Goal: Check status: Check status

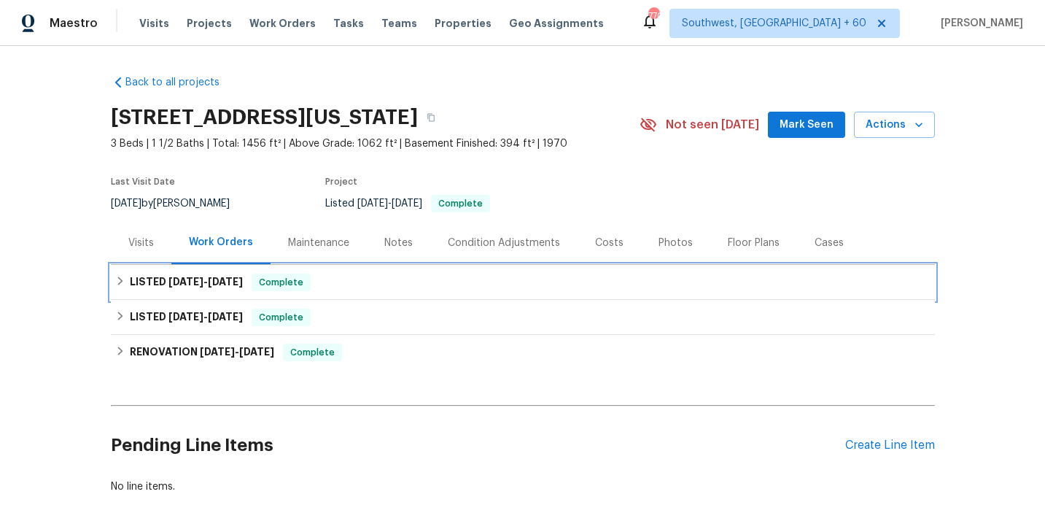
click at [206, 287] on h6 "LISTED 7/11/25 - 7/18/25" at bounding box center [186, 283] width 113 height 18
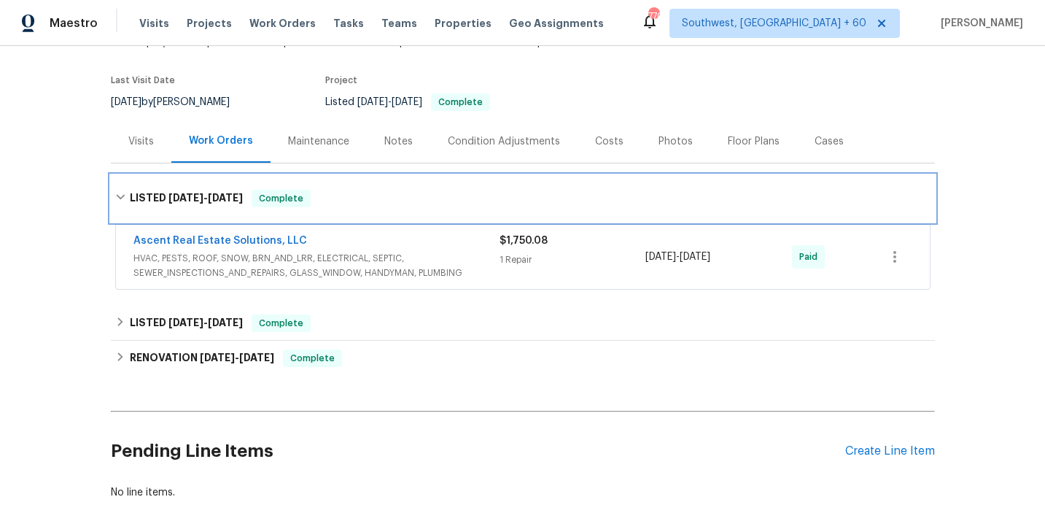
scroll to position [158, 0]
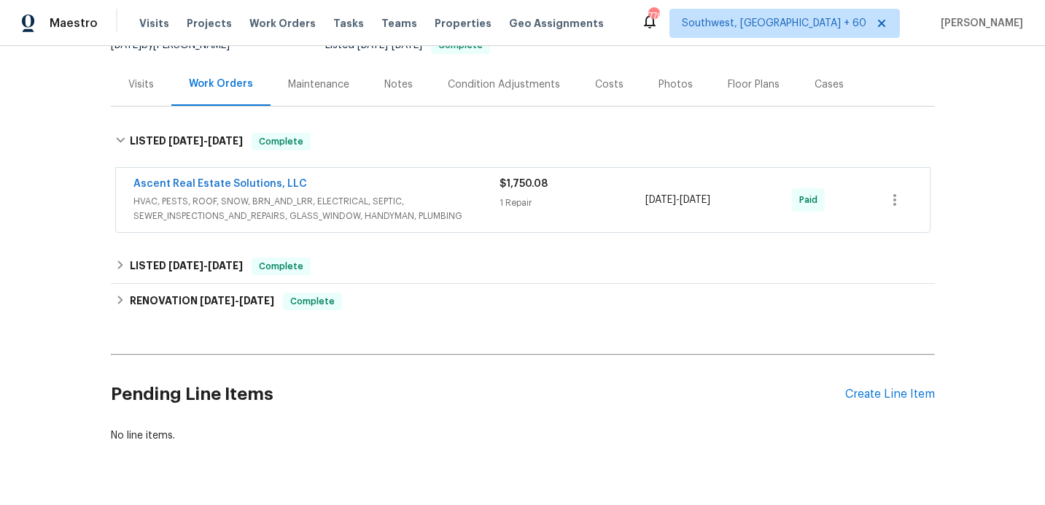
click at [496, 214] on span "HVAC, PESTS, ROOF, SNOW, BRN_AND_LRR, ELECTRICAL, SEPTIC, SEWER_INSPECTIONS_AND…" at bounding box center [316, 208] width 366 height 29
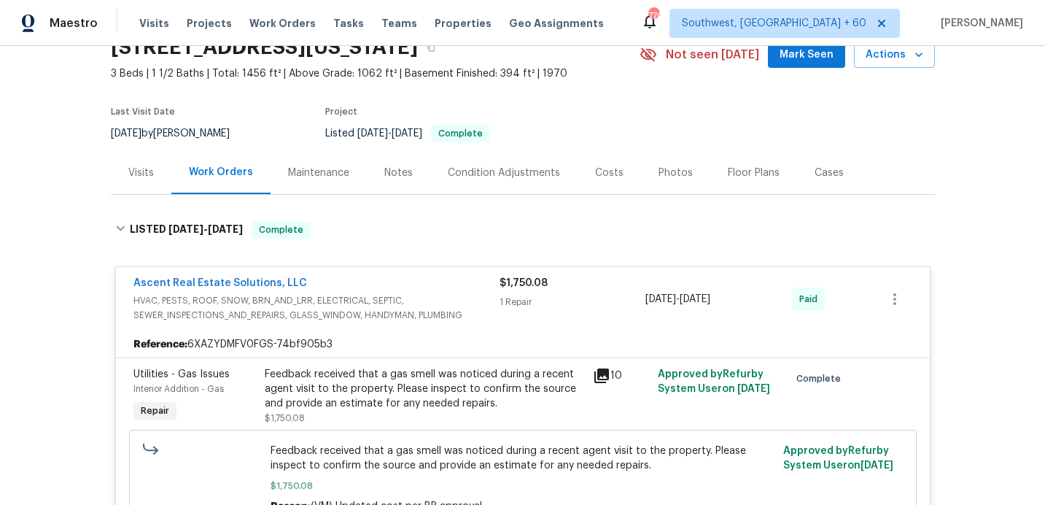
scroll to position [0, 0]
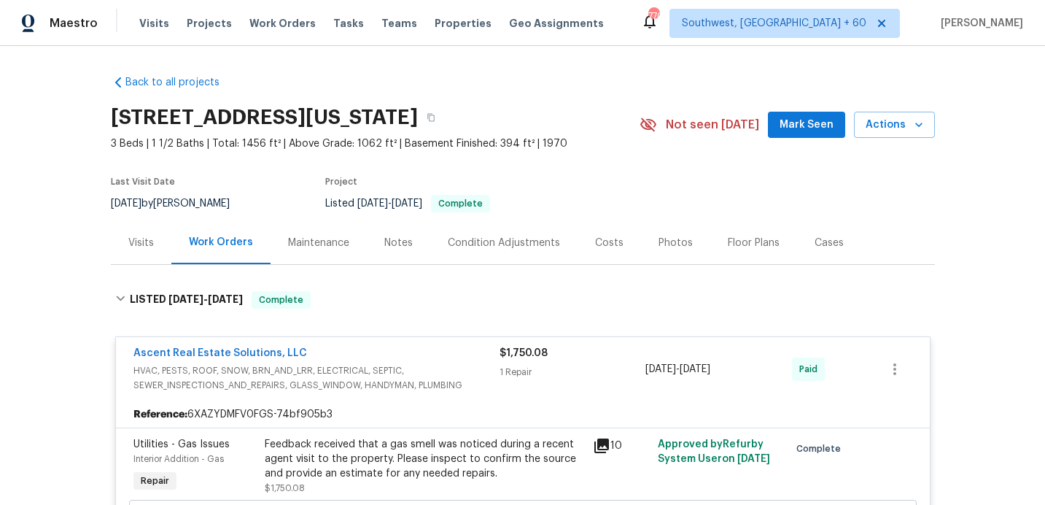
click at [128, 237] on div "Visits" at bounding box center [141, 243] width 26 height 15
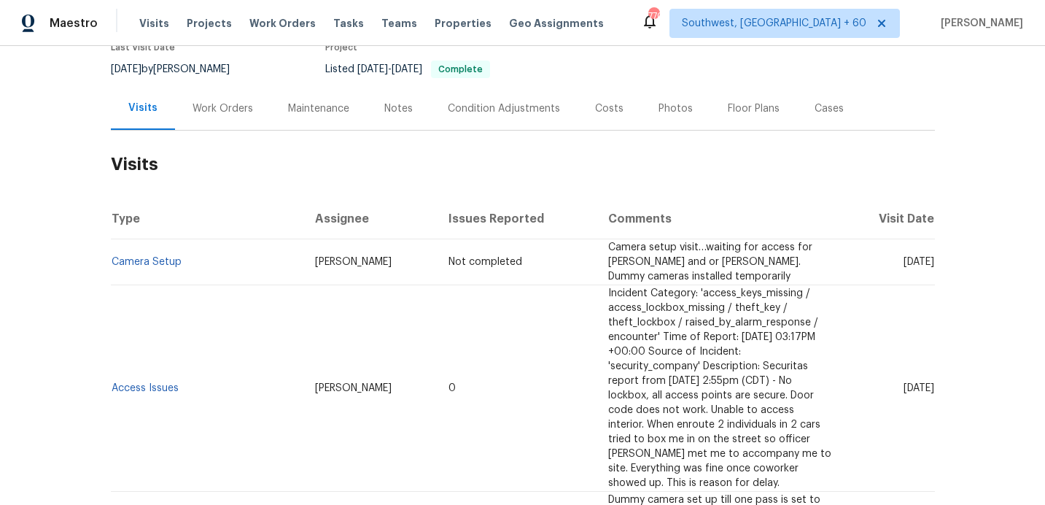
click at [230, 108] on div "Work Orders" at bounding box center [223, 108] width 61 height 15
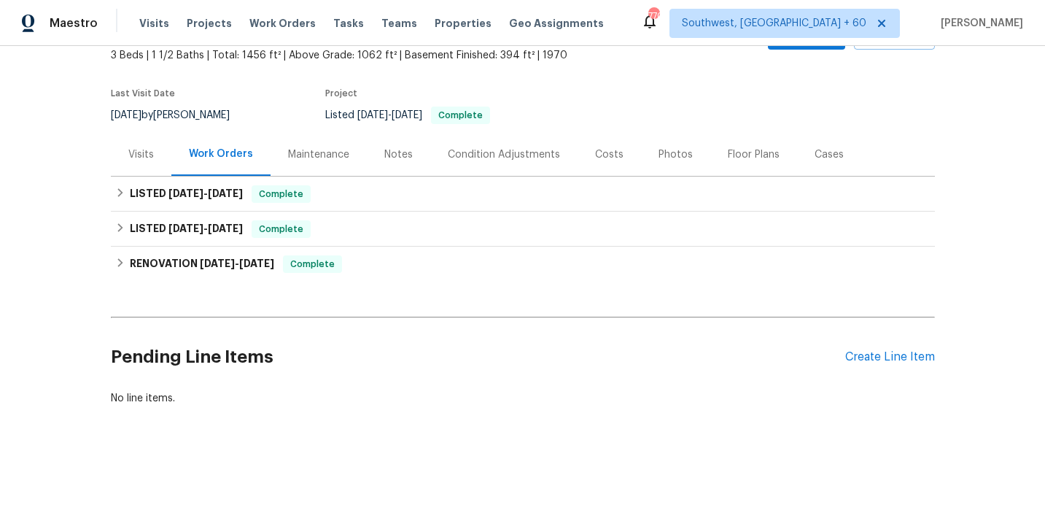
scroll to position [88, 0]
click at [142, 150] on div "Visits" at bounding box center [141, 154] width 26 height 15
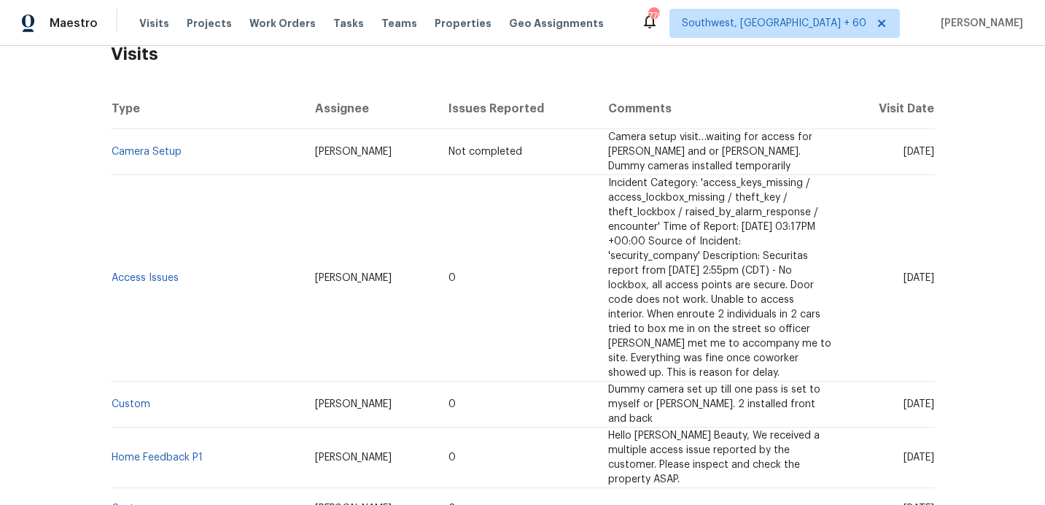
scroll to position [250, 0]
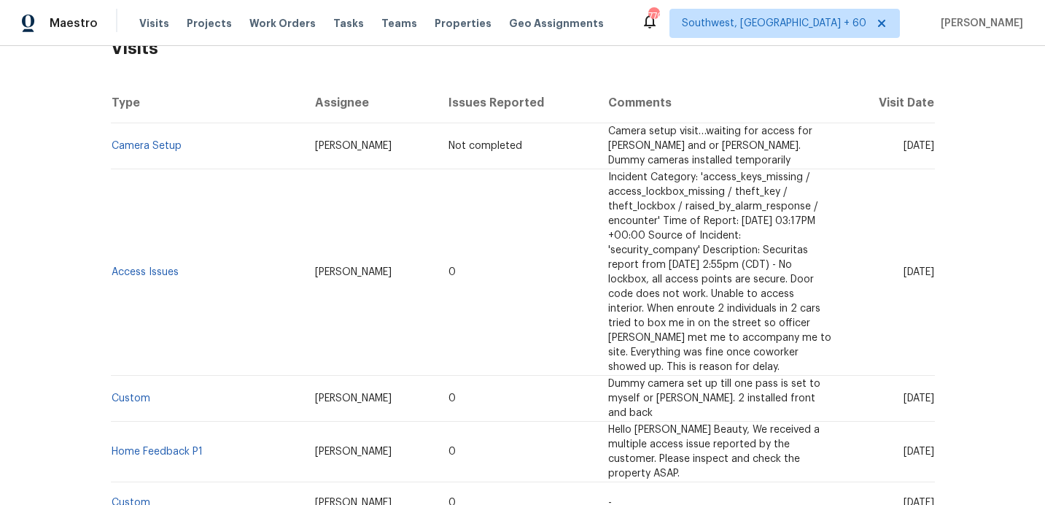
click at [142, 232] on td "Access Issues" at bounding box center [207, 272] width 193 height 206
click at [143, 267] on link "Access Issues" at bounding box center [145, 272] width 67 height 10
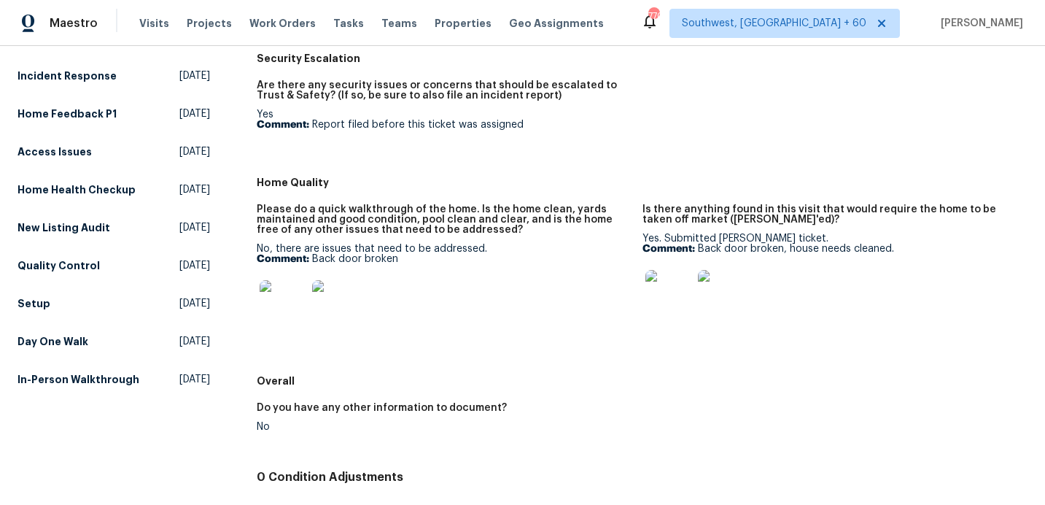
scroll to position [365, 0]
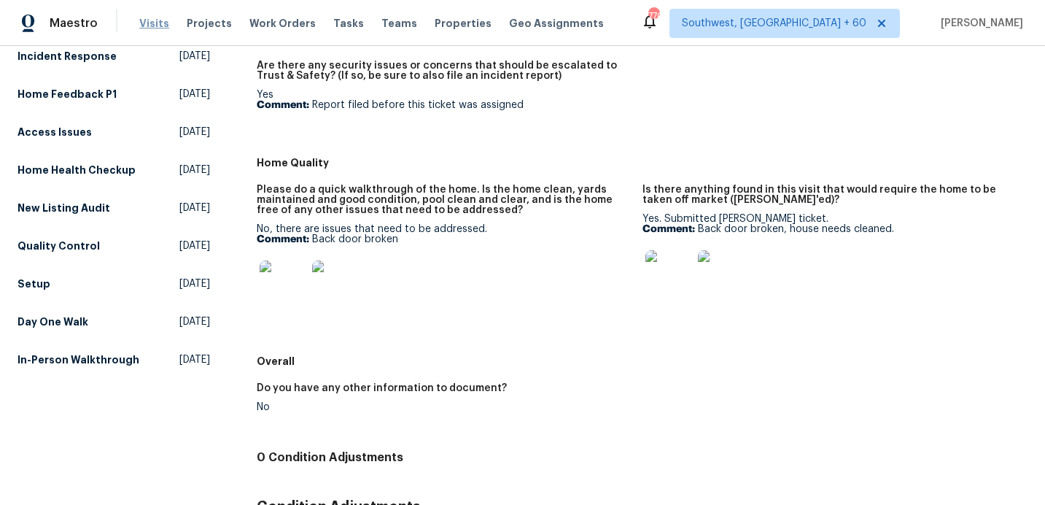
click at [147, 30] on span "Visits" at bounding box center [154, 23] width 30 height 15
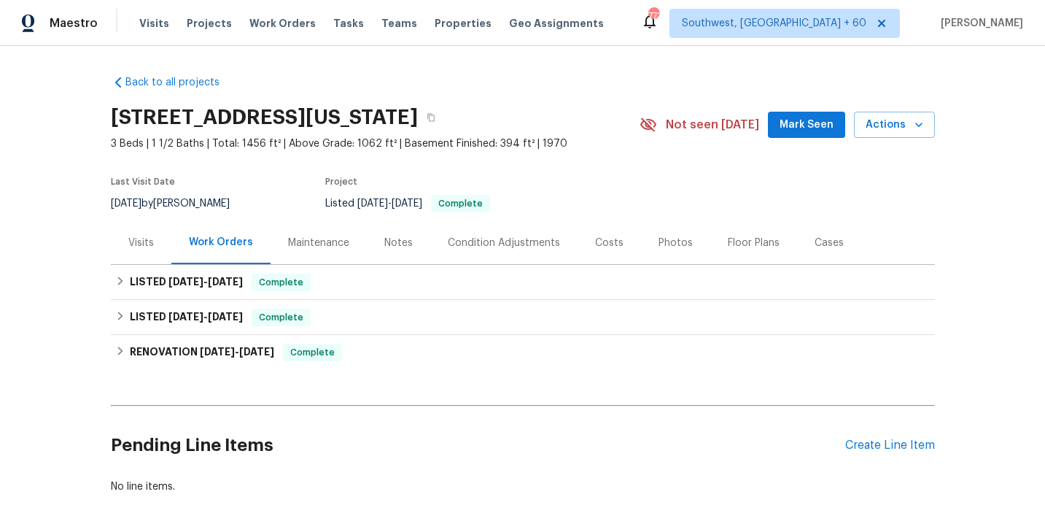
click at [138, 247] on div "Visits" at bounding box center [141, 243] width 26 height 15
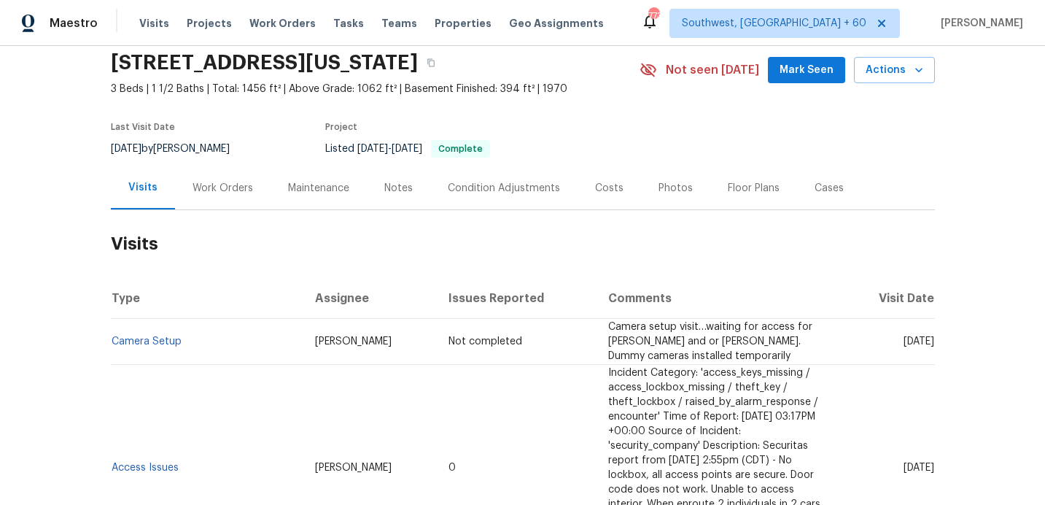
scroll to position [38, 0]
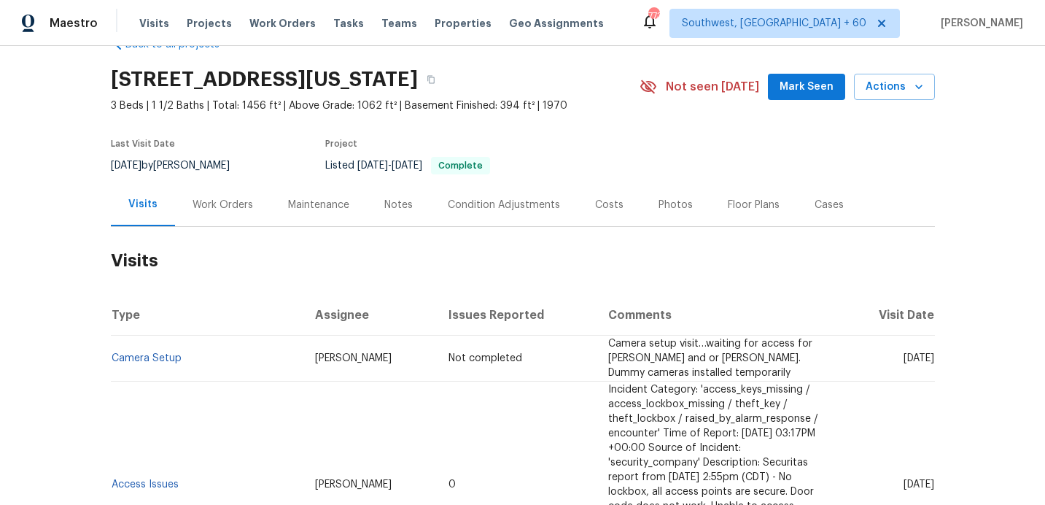
click at [216, 201] on div "Work Orders" at bounding box center [223, 205] width 61 height 15
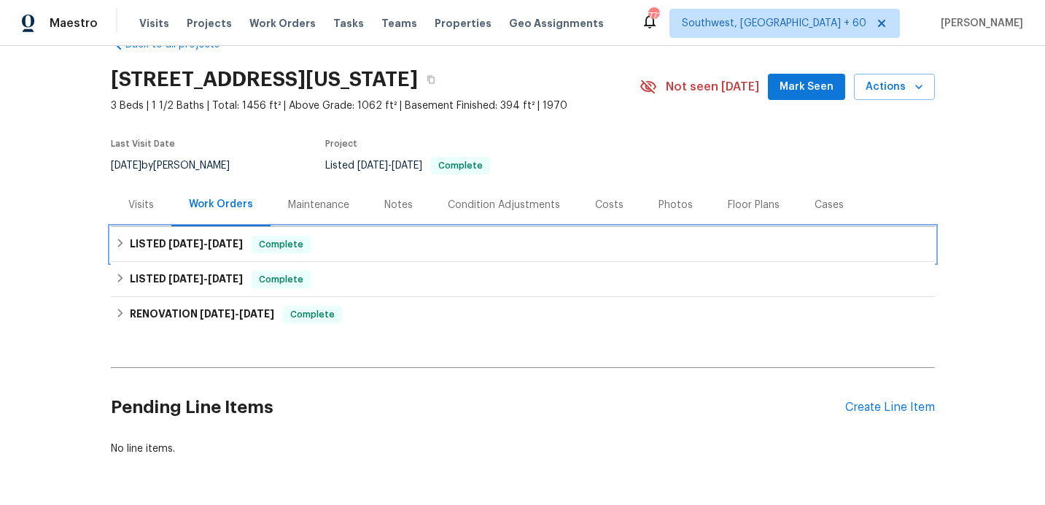
click at [218, 253] on div "LISTED 7/11/25 - 7/18/25 Complete" at bounding box center [523, 244] width 824 height 35
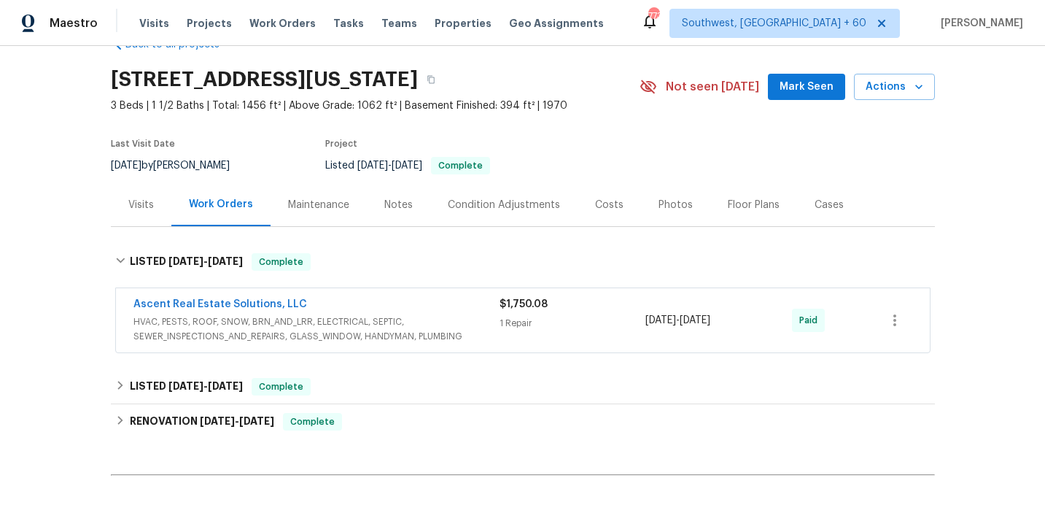
click at [495, 332] on span "HVAC, PESTS, ROOF, SNOW, BRN_AND_LRR, ELECTRICAL, SEPTIC, SEWER_INSPECTIONS_AND…" at bounding box center [316, 328] width 366 height 29
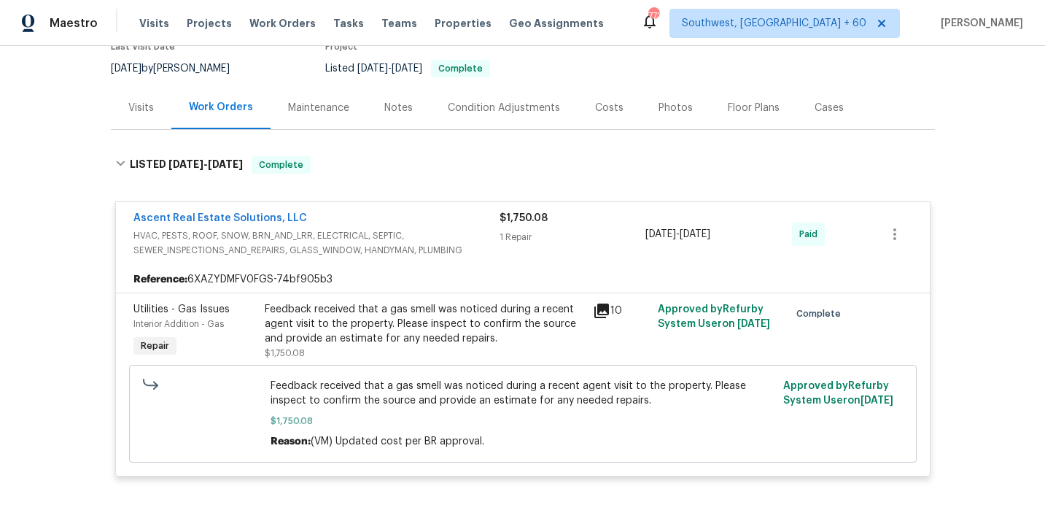
scroll to position [147, 0]
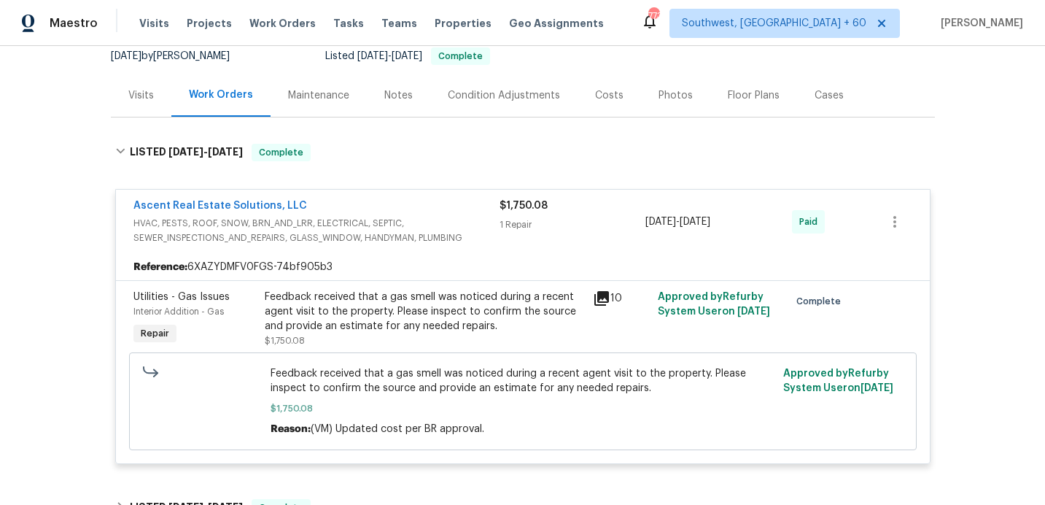
click at [144, 98] on div "Visits" at bounding box center [141, 95] width 26 height 15
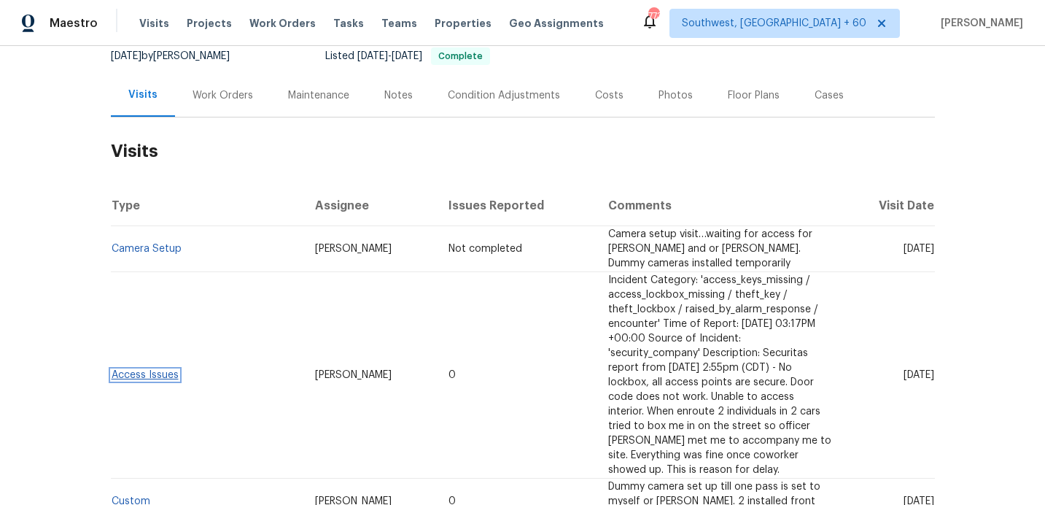
click at [142, 370] on link "Access Issues" at bounding box center [145, 375] width 67 height 10
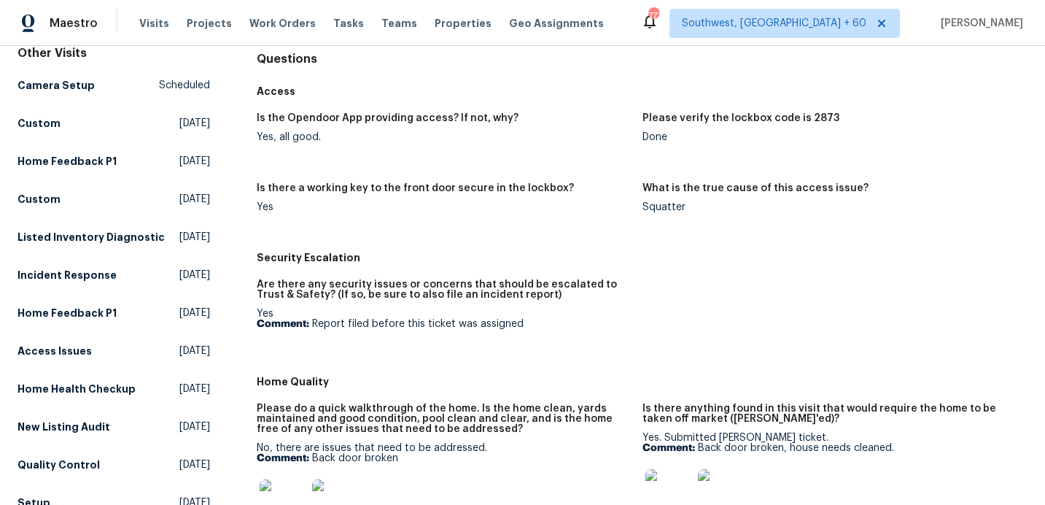
scroll to position [151, 0]
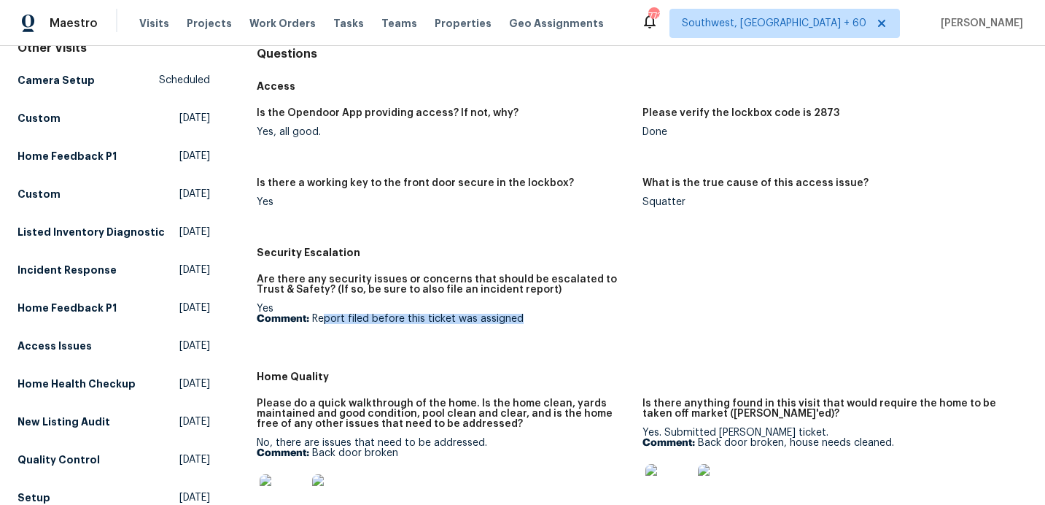
drag, startPoint x: 324, startPoint y: 317, endPoint x: 527, endPoint y: 317, distance: 203.5
click at [527, 317] on p "Comment: Report filed before this ticket was assigned" at bounding box center [443, 319] width 373 height 10
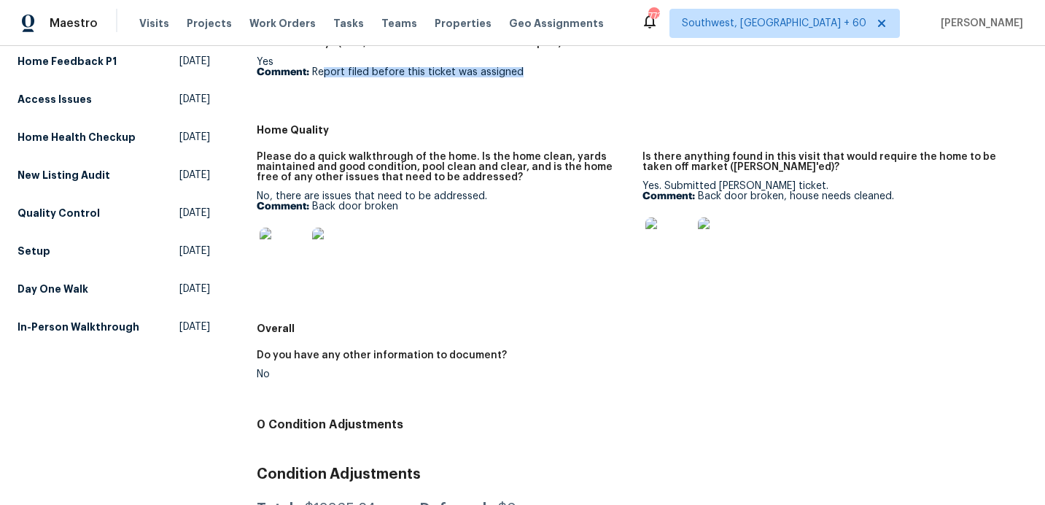
scroll to position [406, 0]
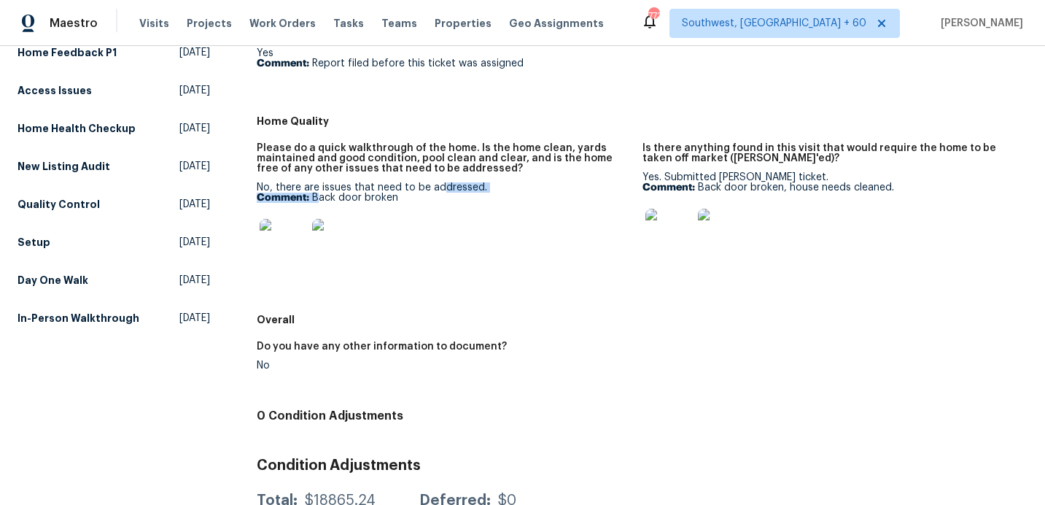
drag, startPoint x: 320, startPoint y: 198, endPoint x: 438, endPoint y: 185, distance: 118.3
click at [438, 185] on div "No, there are issues that need to be addressed. Comment: Back door broken" at bounding box center [443, 228] width 373 height 92
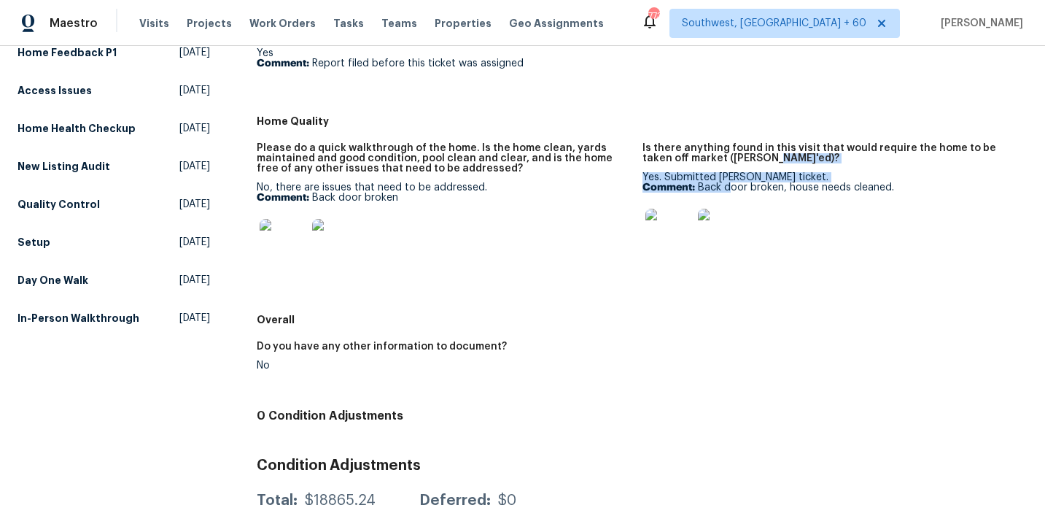
drag, startPoint x: 730, startPoint y: 187, endPoint x: 831, endPoint y: 171, distance: 101.8
click at [831, 171] on figure "Is there anything found in this visit that would require the home to be taken o…" at bounding box center [835, 220] width 385 height 155
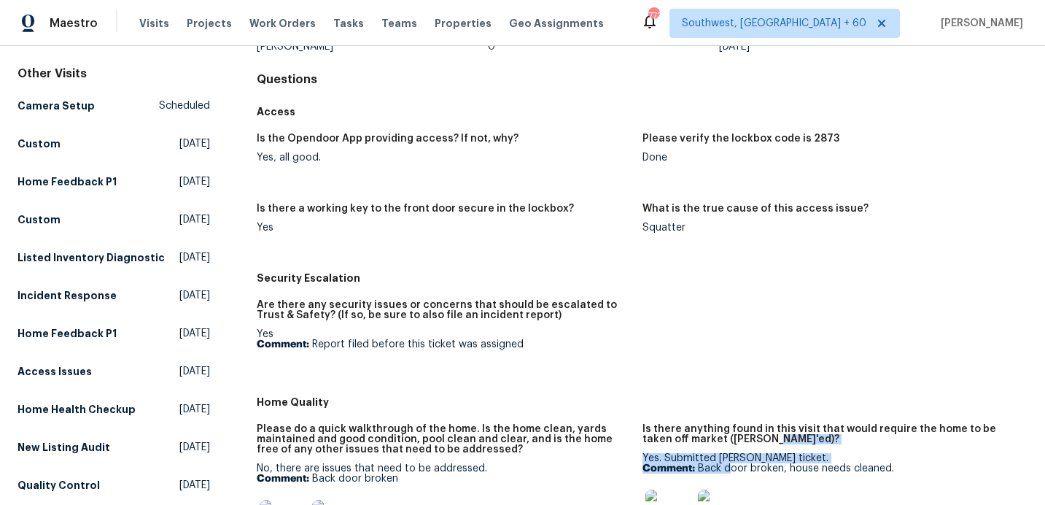
scroll to position [0, 0]
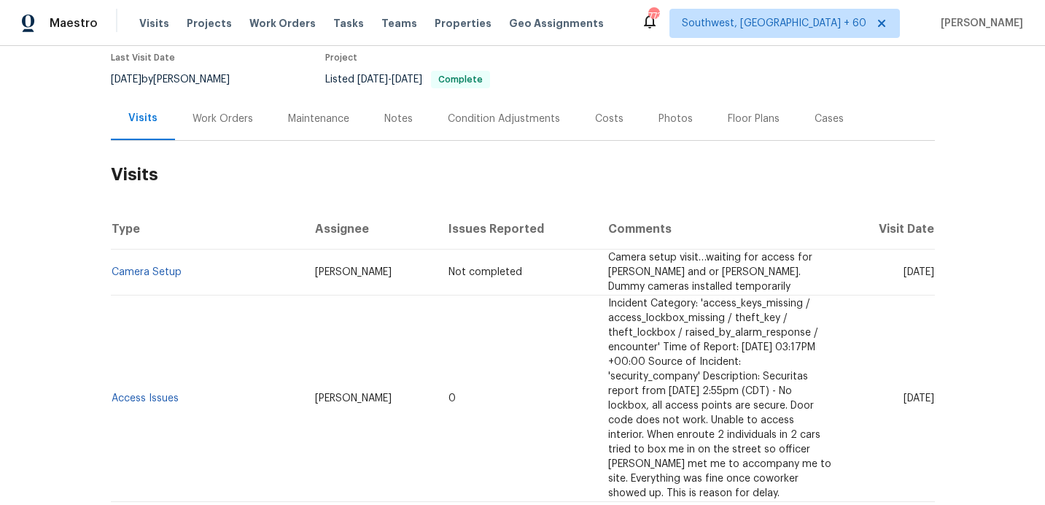
scroll to position [144, 0]
